Goal: Transaction & Acquisition: Purchase product/service

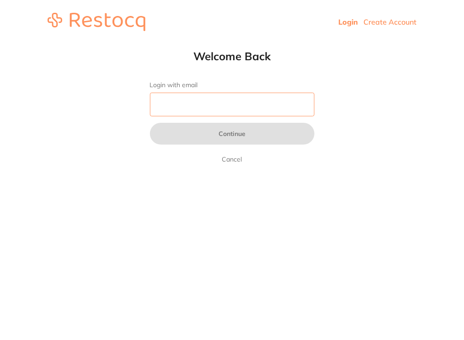
type input "[EMAIL_ADDRESS][DOMAIN_NAME]"
click at [256, 128] on button "Continue" at bounding box center [232, 134] width 164 height 22
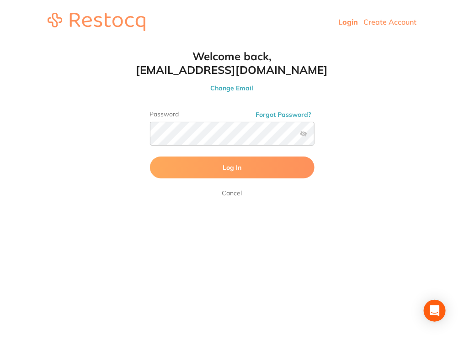
click at [242, 168] on button "Log In" at bounding box center [232, 168] width 164 height 22
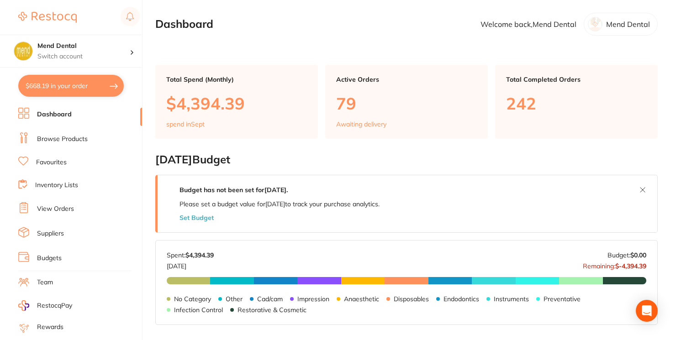
click at [90, 82] on button "$668.19 in your order" at bounding box center [71, 86] width 106 height 22
checkbox input "true"
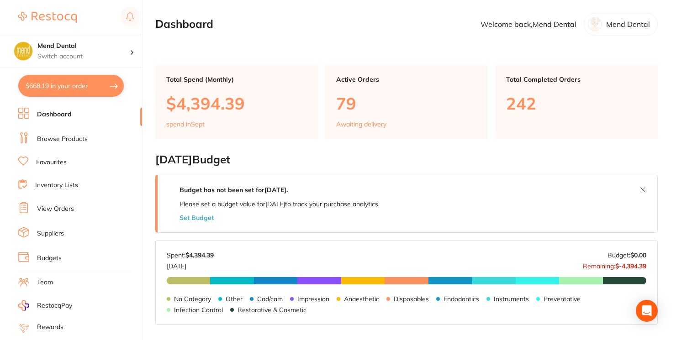
checkbox input "true"
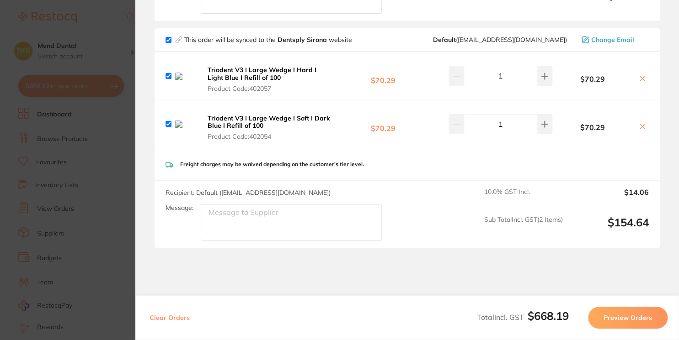
scroll to position [518, 0]
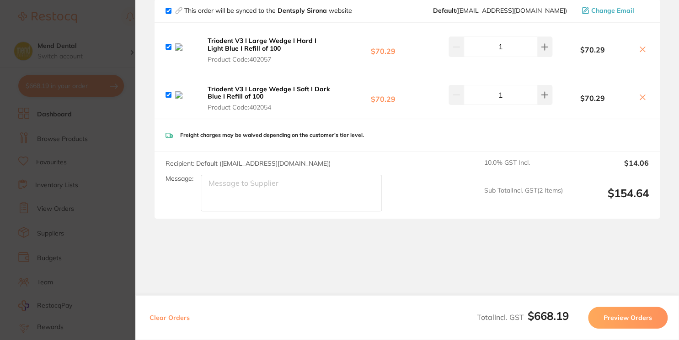
click at [85, 124] on section "Update RRP Set your pre negotiated price for this item. Item Agreed RRP (excl. …" at bounding box center [339, 170] width 679 height 340
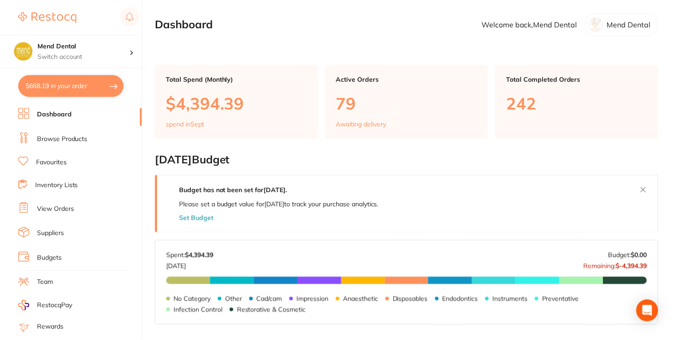
scroll to position [0, 0]
click at [67, 113] on link "Dashboard" at bounding box center [54, 114] width 35 height 9
